Goal: Information Seeking & Learning: Learn about a topic

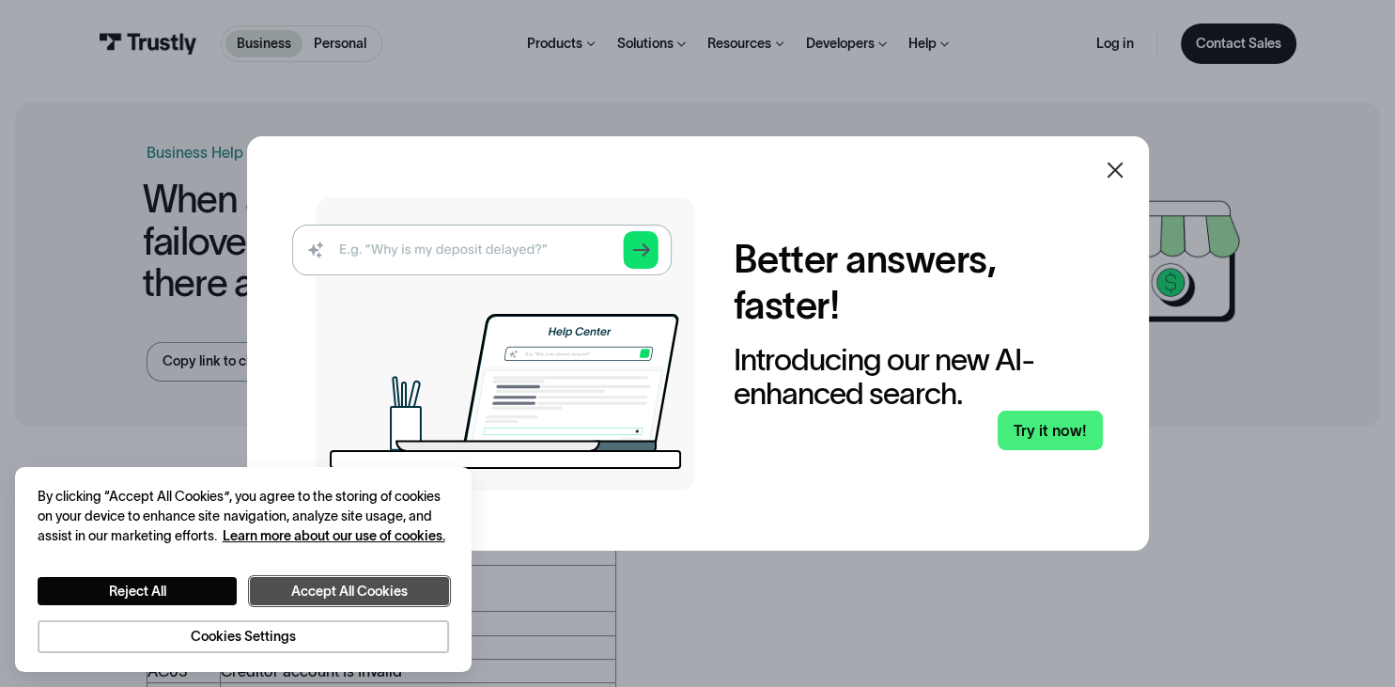
click at [342, 592] on button "Accept All Cookies" at bounding box center [349, 591] width 198 height 28
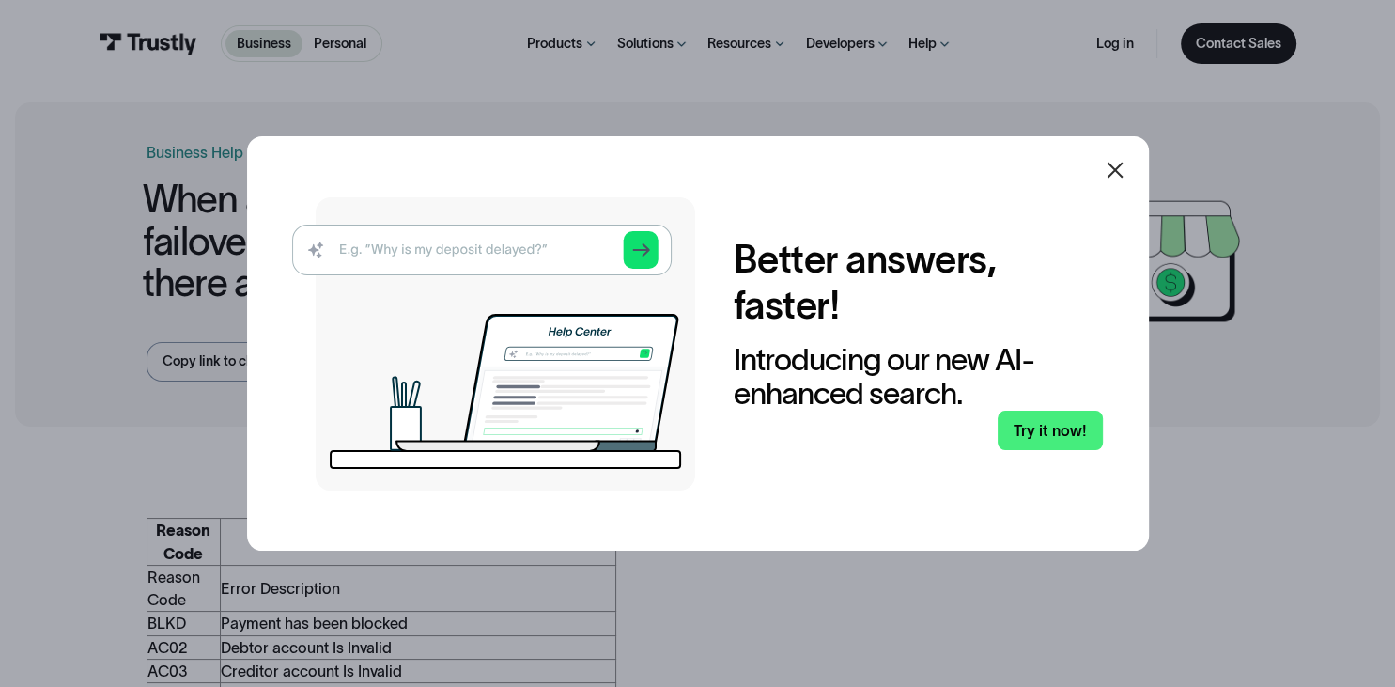
click at [1117, 168] on icon at bounding box center [1115, 170] width 16 height 16
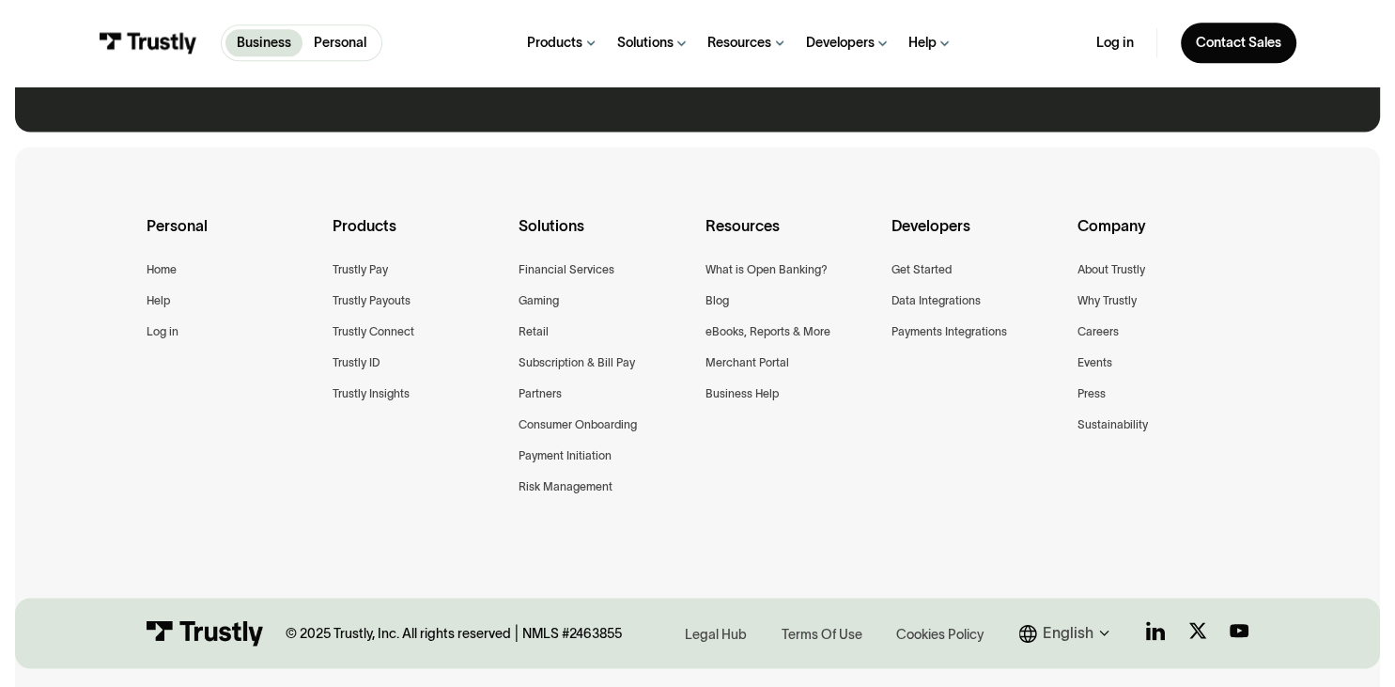
scroll to position [2569, 0]
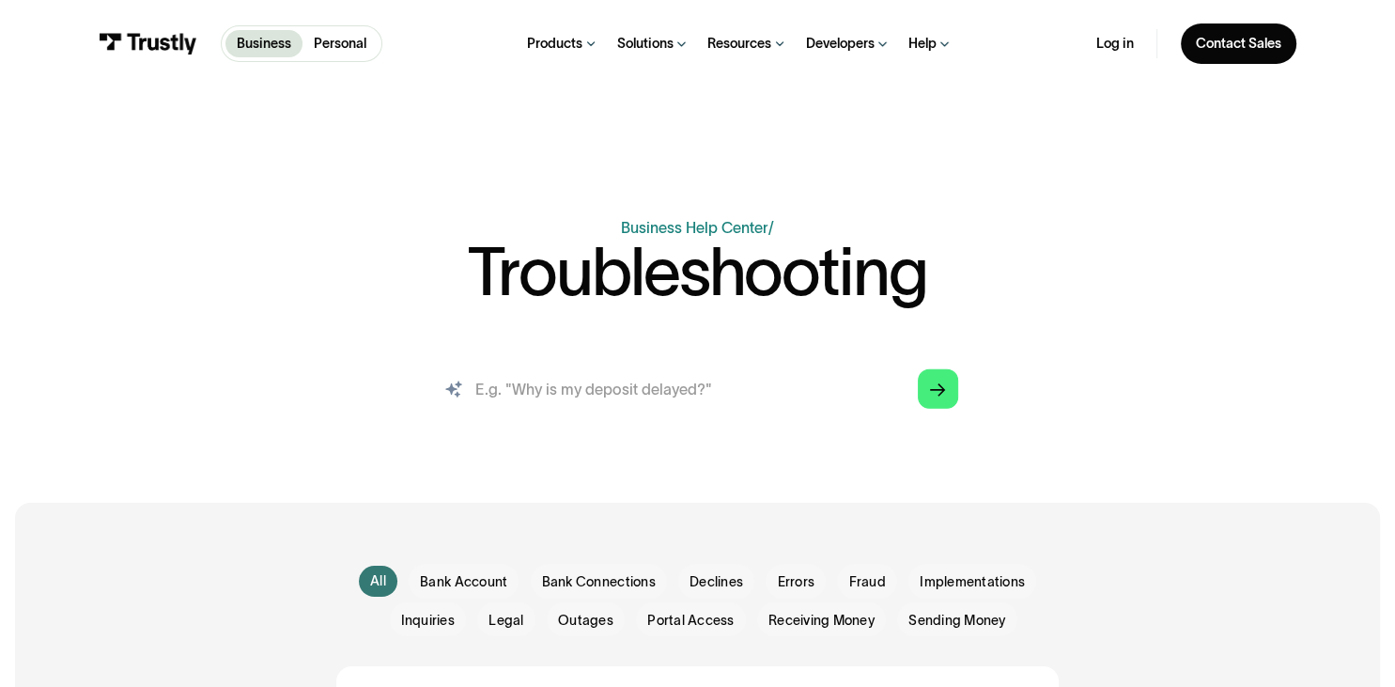
click at [522, 395] on input "search" at bounding box center [697, 389] width 551 height 61
type input "incorrect format"
